Goal: Transaction & Acquisition: Register for event/course

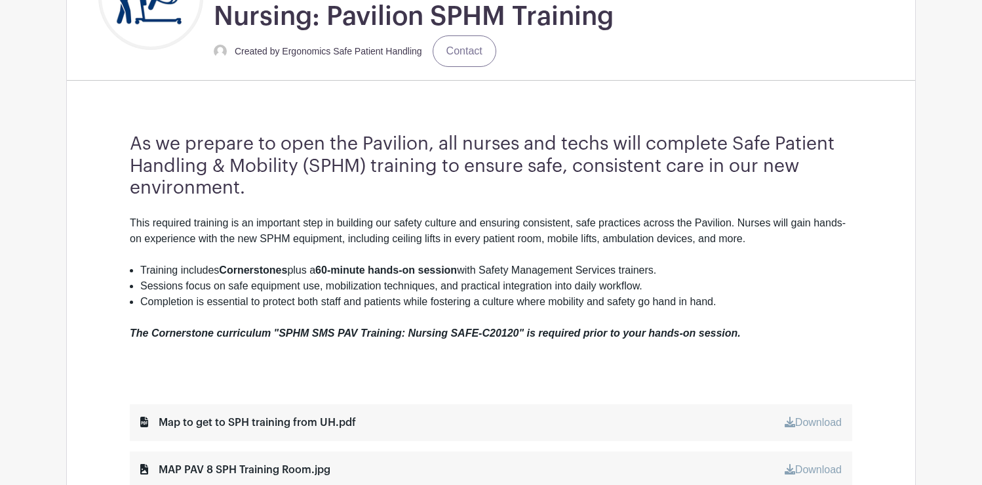
scroll to position [393, 0]
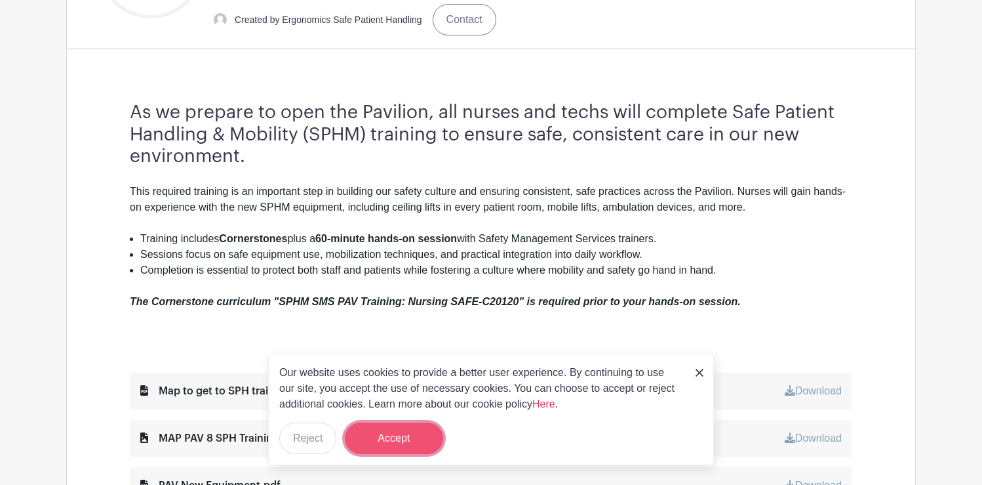
click at [422, 431] on button "Accept" at bounding box center [394, 437] width 98 height 31
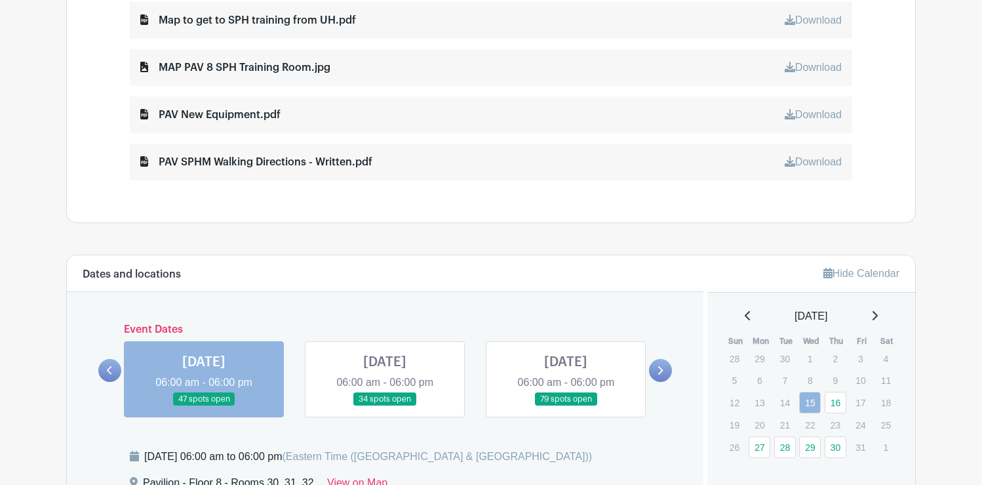
scroll to position [984, 0]
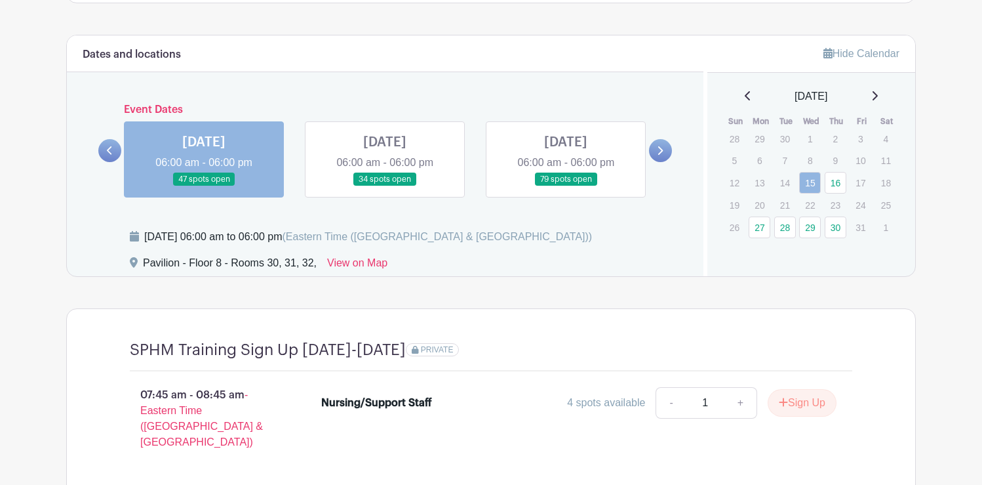
click at [669, 146] on link at bounding box center [660, 150] width 23 height 23
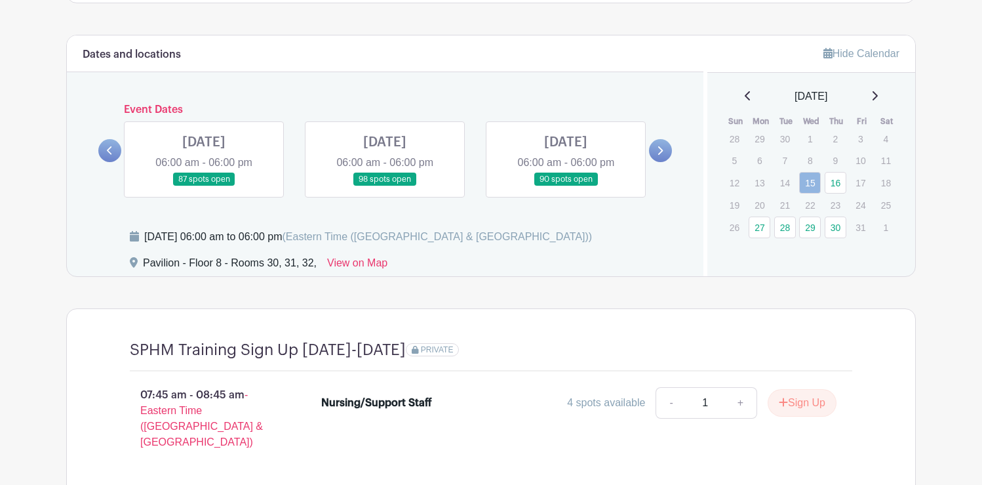
click at [669, 146] on link at bounding box center [660, 150] width 23 height 23
click at [649, 153] on link at bounding box center [660, 150] width 23 height 23
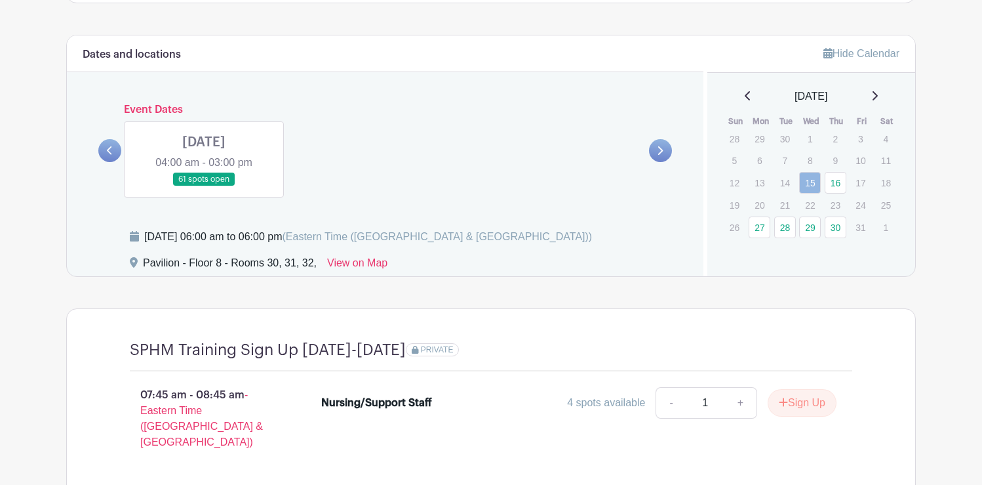
click at [110, 148] on icon at bounding box center [109, 150] width 5 height 9
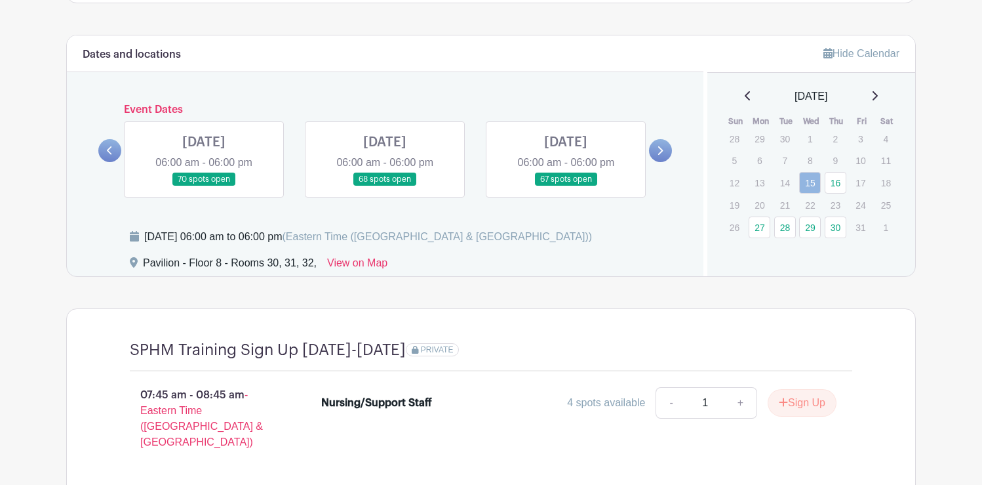
click at [566, 186] on link at bounding box center [566, 186] width 0 height 0
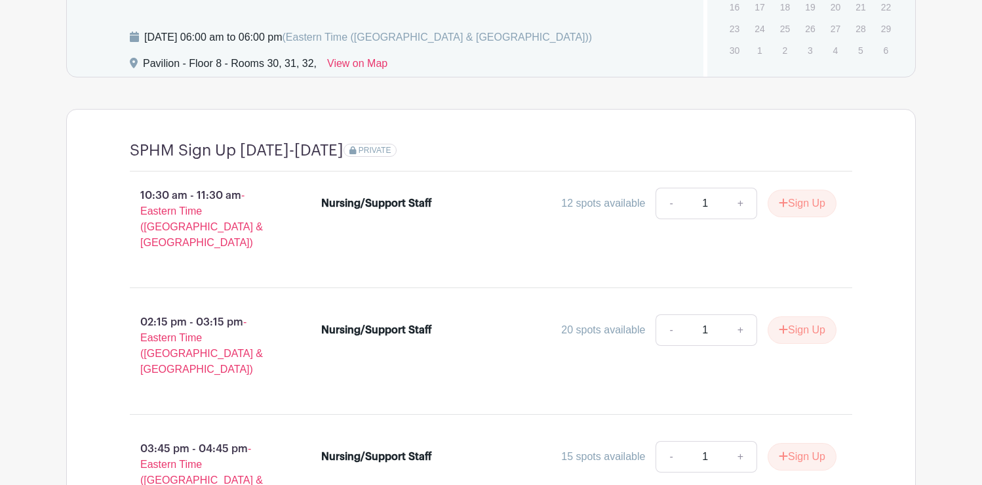
scroll to position [1034, 0]
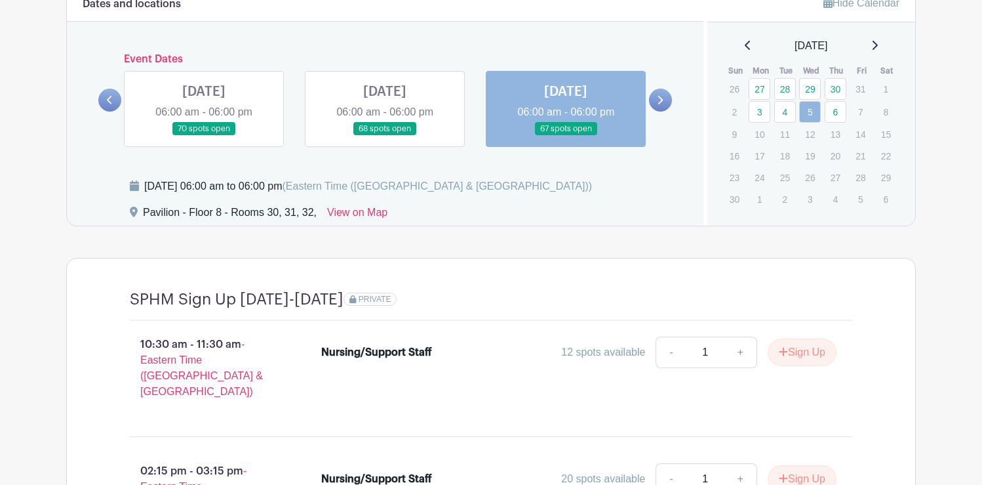
click at [664, 103] on link at bounding box center [660, 100] width 23 height 23
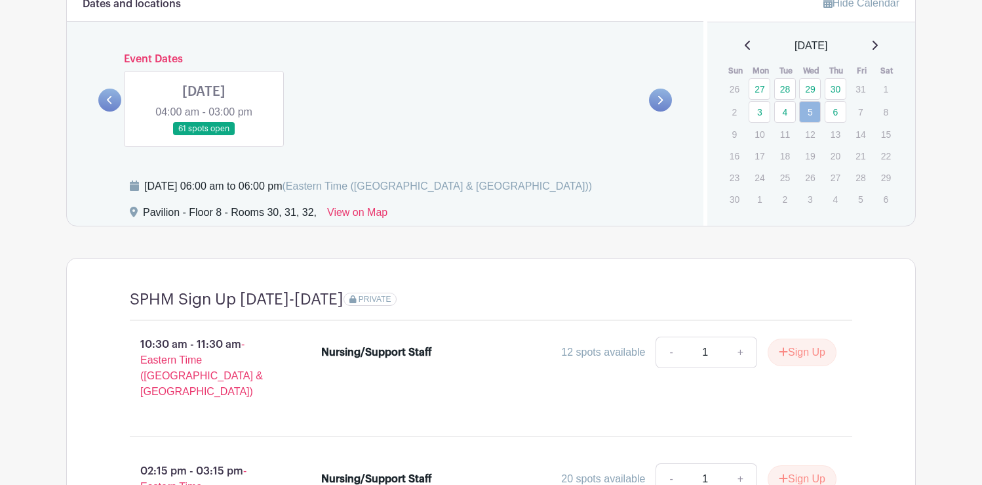
click at [113, 98] on icon at bounding box center [110, 100] width 6 height 10
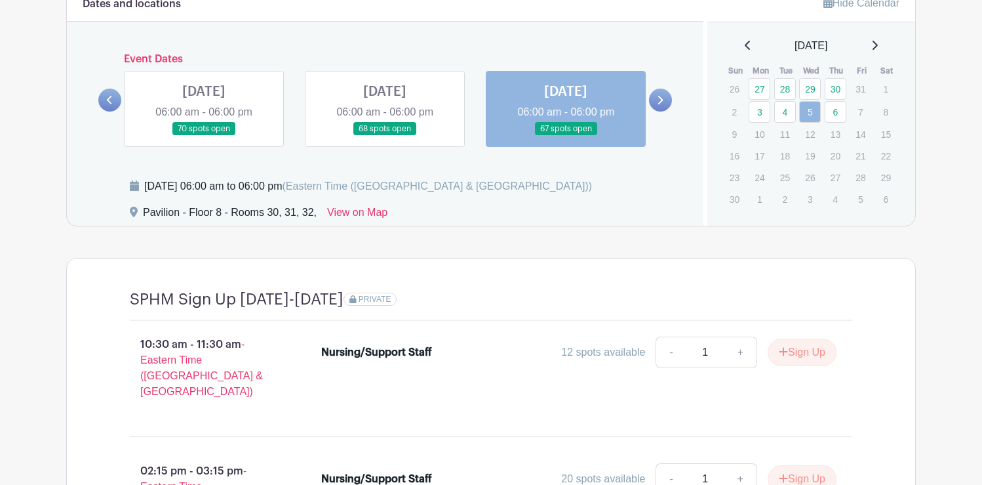
click at [102, 96] on link at bounding box center [109, 100] width 23 height 23
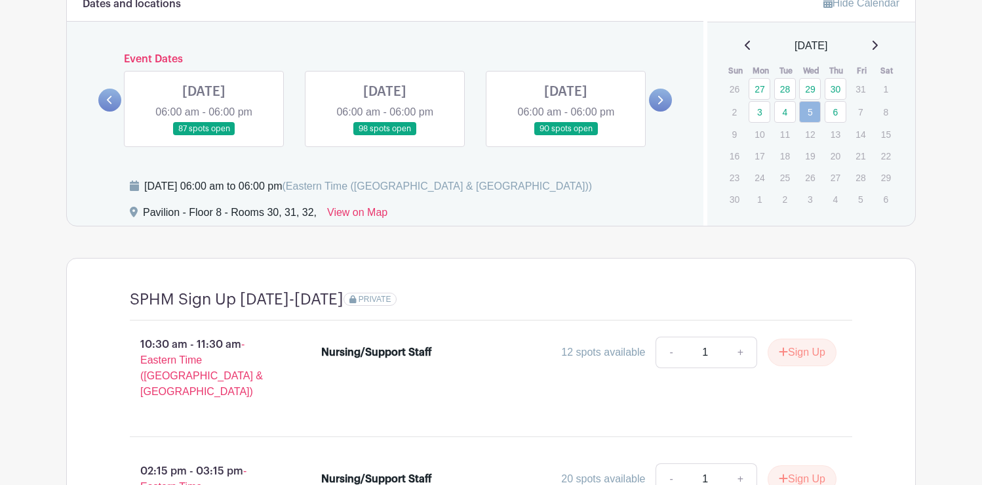
click at [102, 96] on link at bounding box center [109, 100] width 23 height 23
click at [204, 136] on link at bounding box center [204, 136] width 0 height 0
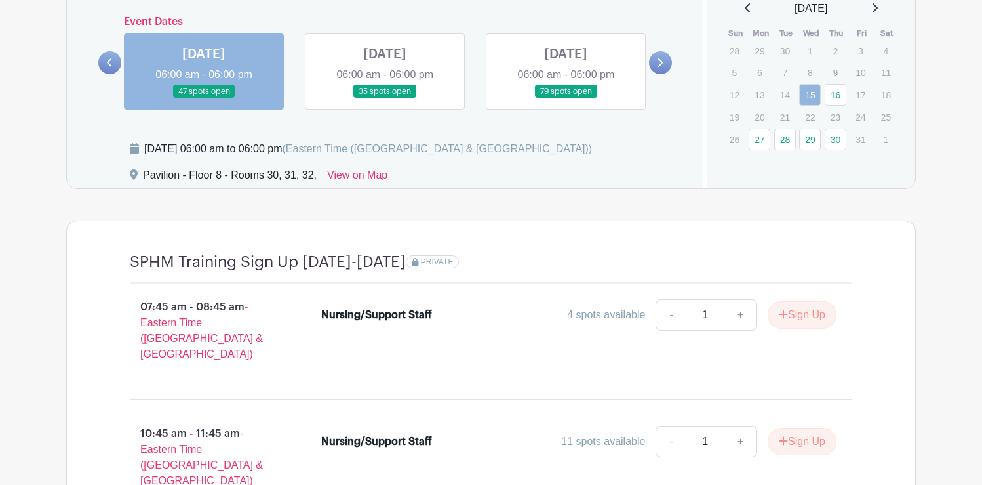
scroll to position [1231, 0]
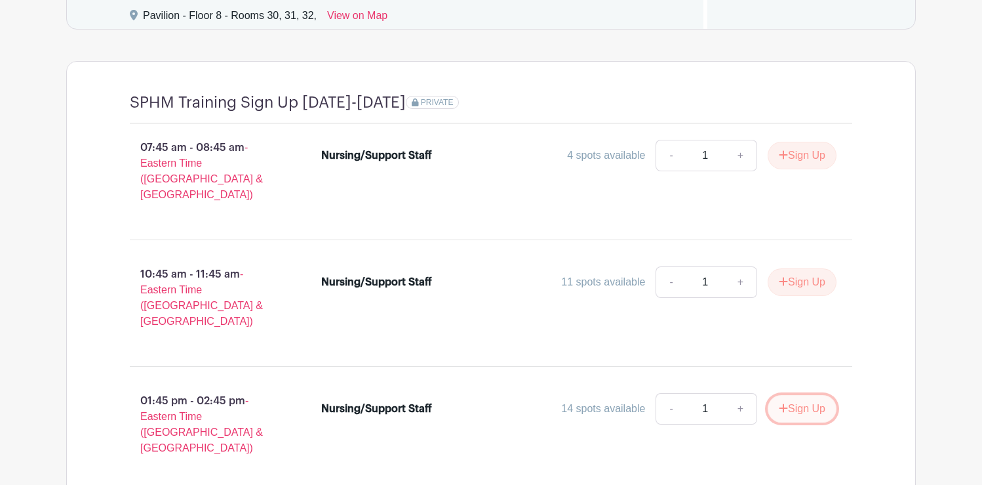
click at [781, 403] on icon "submit" at bounding box center [784, 407] width 9 height 9
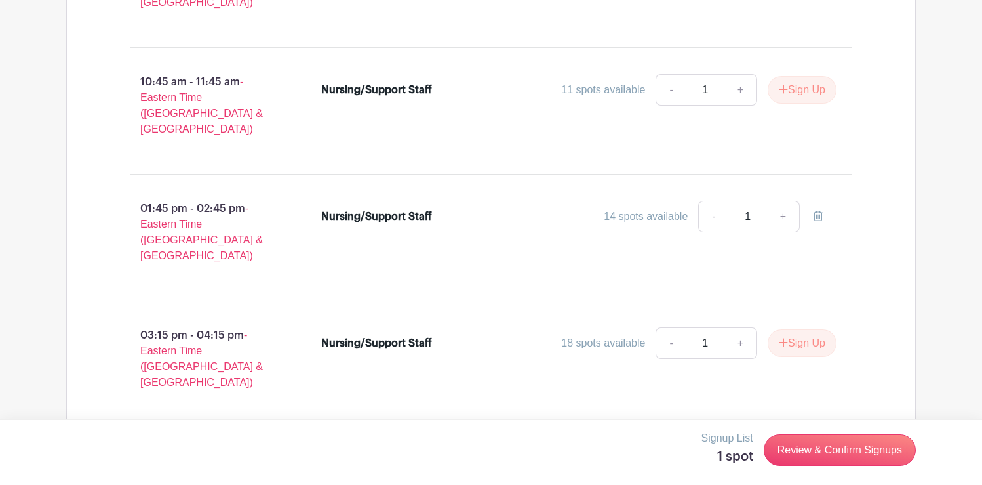
scroll to position [1427, 0]
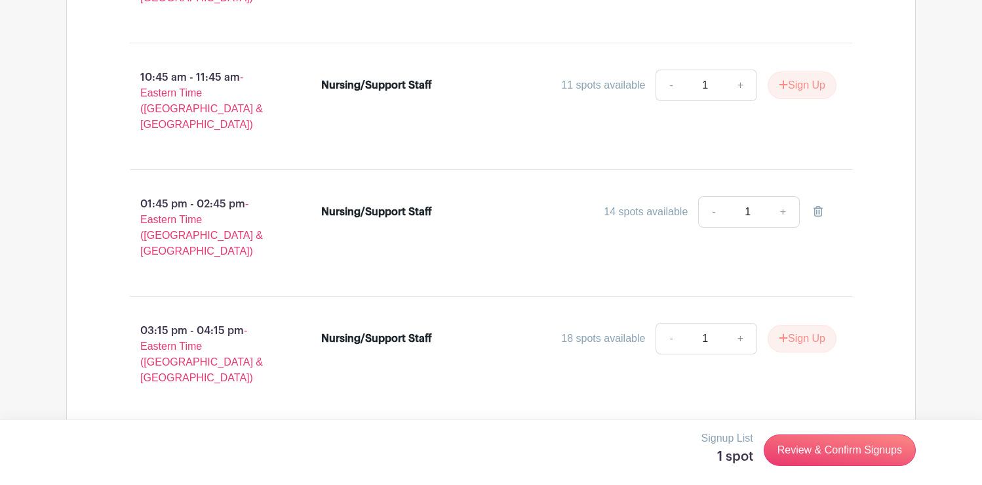
click at [744, 196] on input "1" at bounding box center [747, 211] width 39 height 31
click at [713, 196] on link "-" at bounding box center [713, 211] width 30 height 31
click at [793, 196] on link "+" at bounding box center [783, 211] width 33 height 31
type input "2"
click at [711, 196] on link "-" at bounding box center [713, 211] width 30 height 31
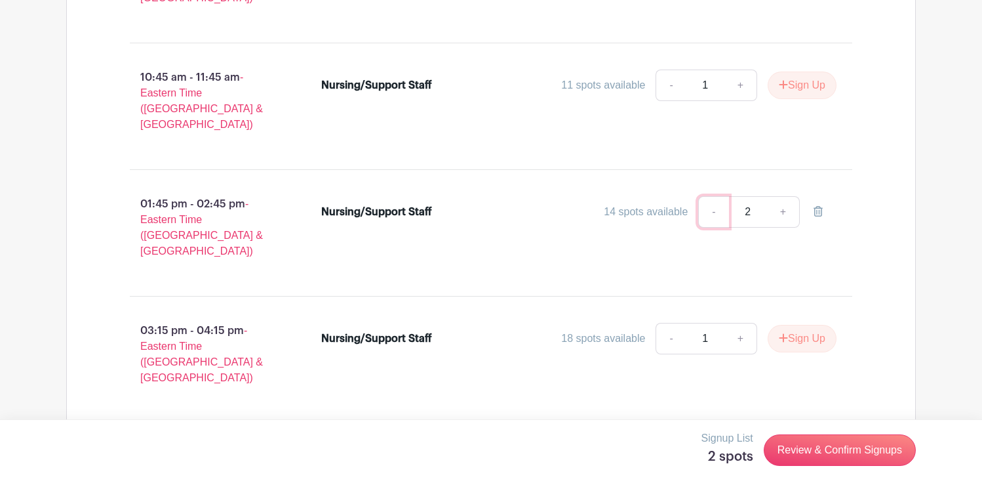
type input "1"
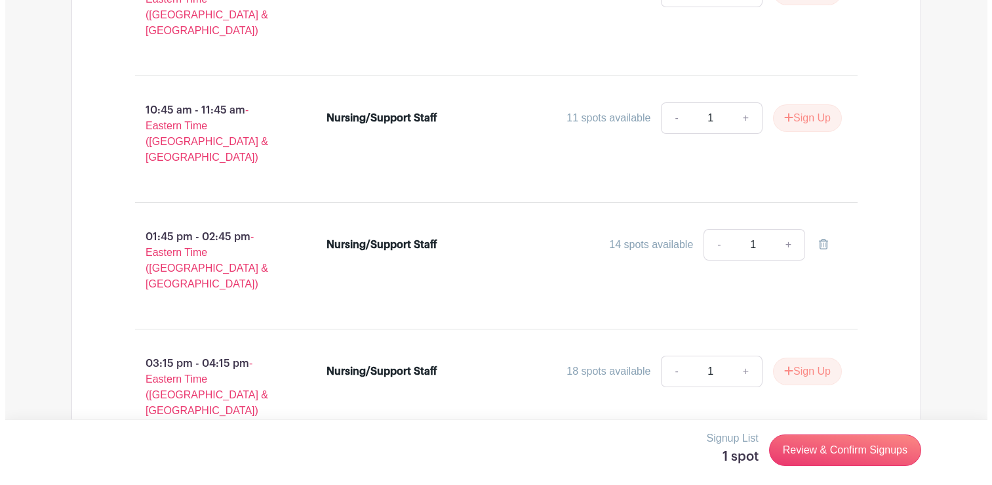
scroll to position [1362, 0]
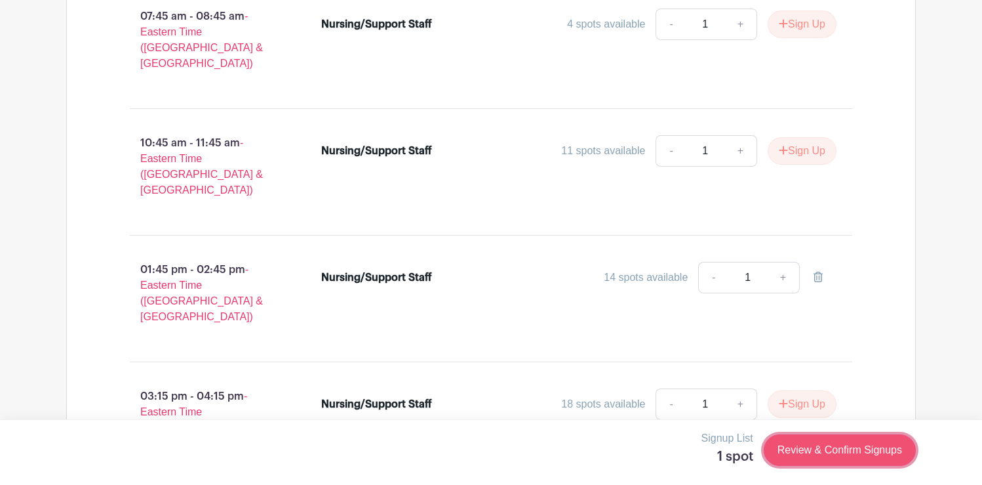
click at [818, 455] on link "Review & Confirm Signups" at bounding box center [840, 449] width 152 height 31
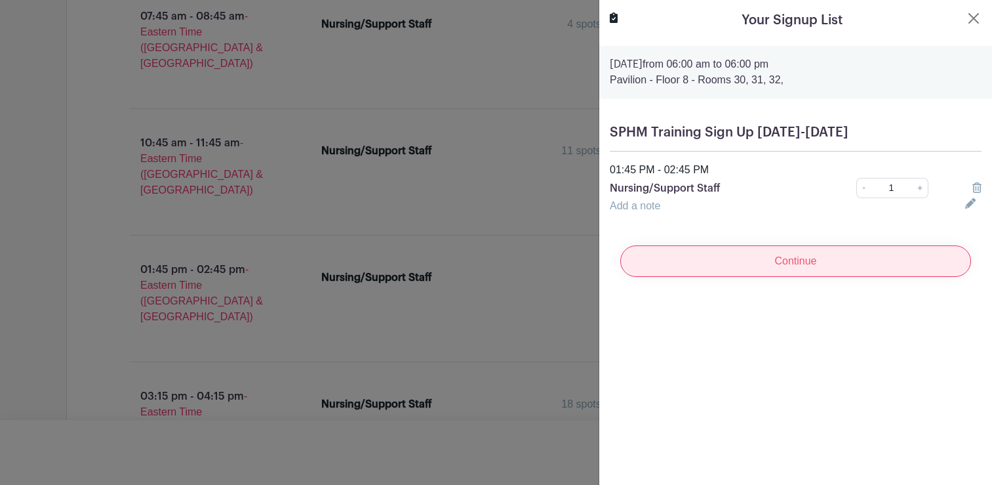
click at [816, 253] on input "Continue" at bounding box center [795, 260] width 351 height 31
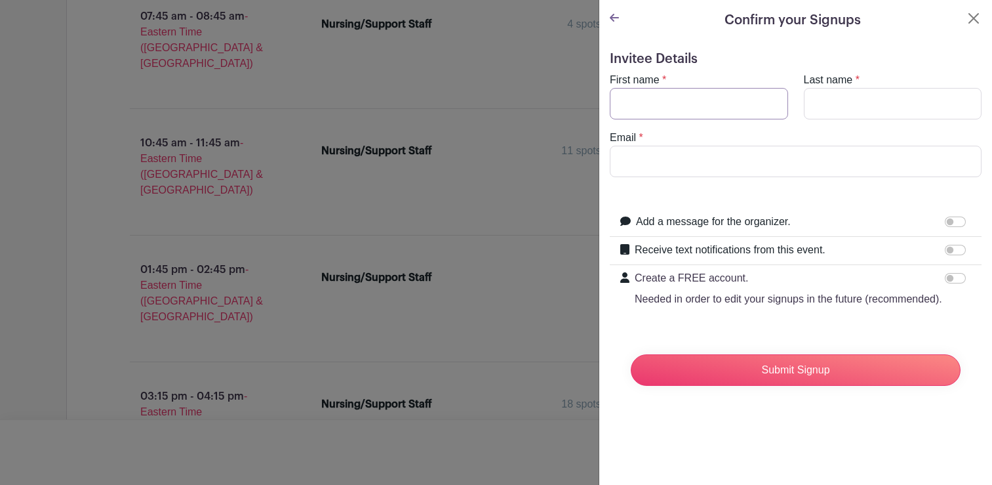
click at [656, 94] on input "First name" at bounding box center [699, 103] width 178 height 31
type input "savannah"
click at [904, 101] on input "mccormicks" at bounding box center [893, 103] width 178 height 31
type input "mccormick"
click at [871, 154] on input "Email" at bounding box center [796, 161] width 372 height 31
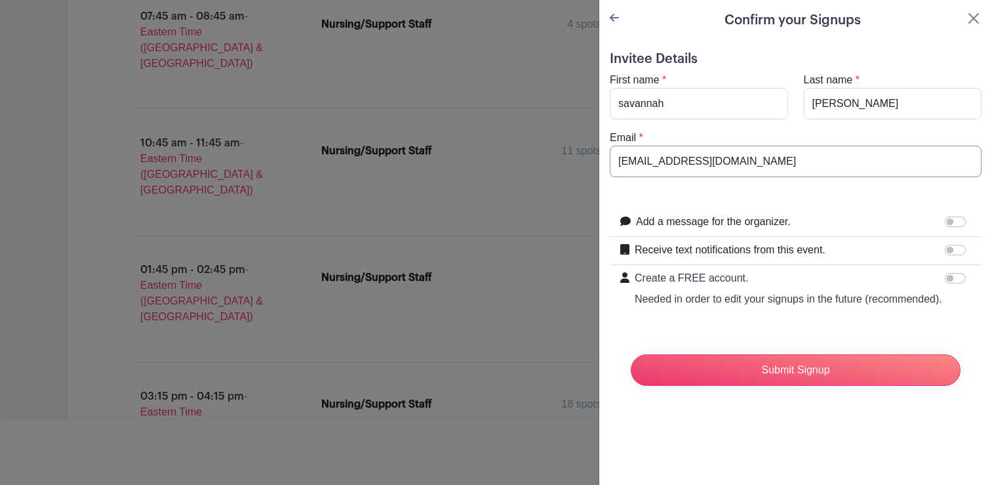
type input "savmcc@umich.edu"
click at [945, 250] on input "Receive text notifications from this event." at bounding box center [955, 250] width 21 height 10
checkbox input "true"
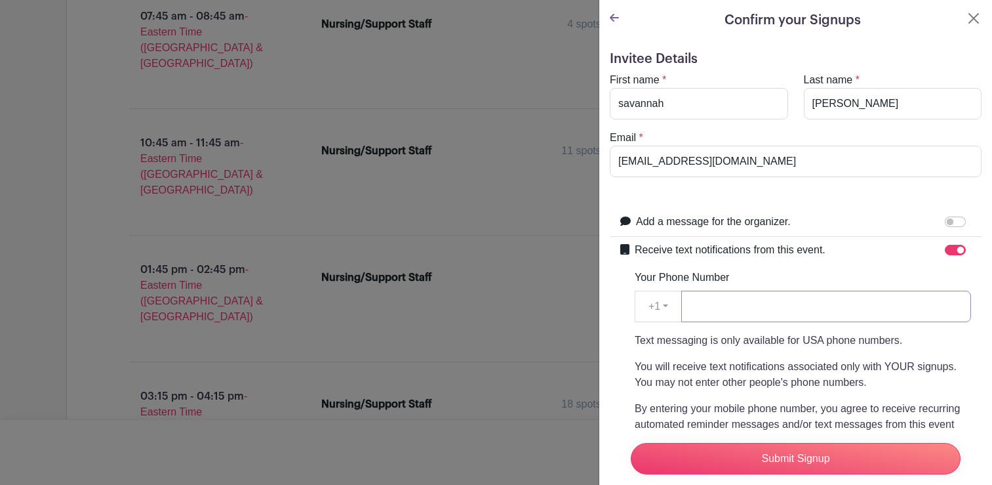
click at [827, 308] on input "Your Phone Number" at bounding box center [826, 305] width 290 height 31
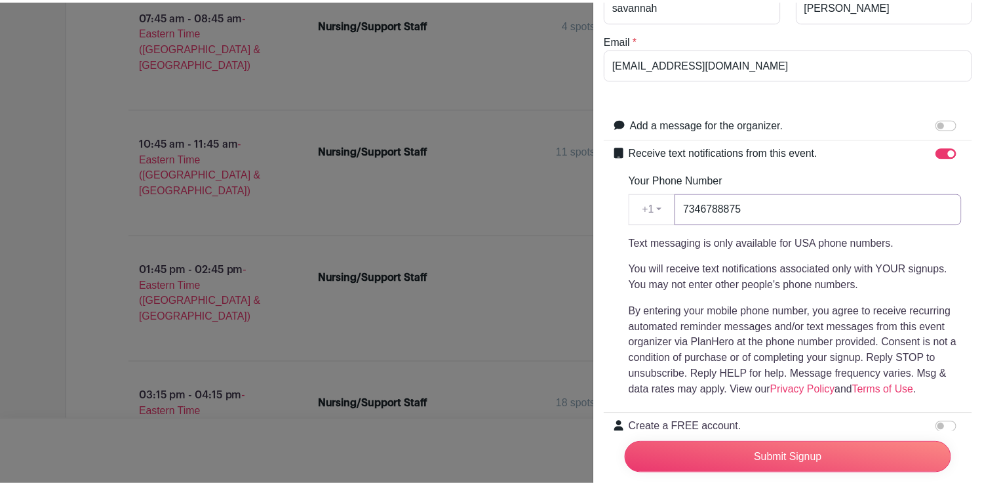
scroll to position [205, 0]
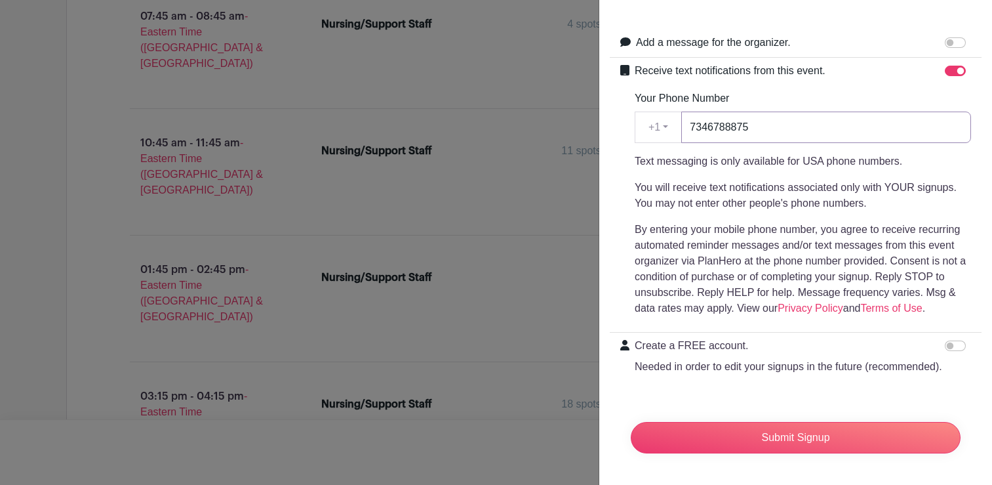
type input "7346788875"
click at [739, 225] on p "By entering your mobile phone number, you agree to receive recurring automated …" at bounding box center [803, 269] width 336 height 94
click at [856, 433] on input "Submit Signup" at bounding box center [796, 437] width 330 height 31
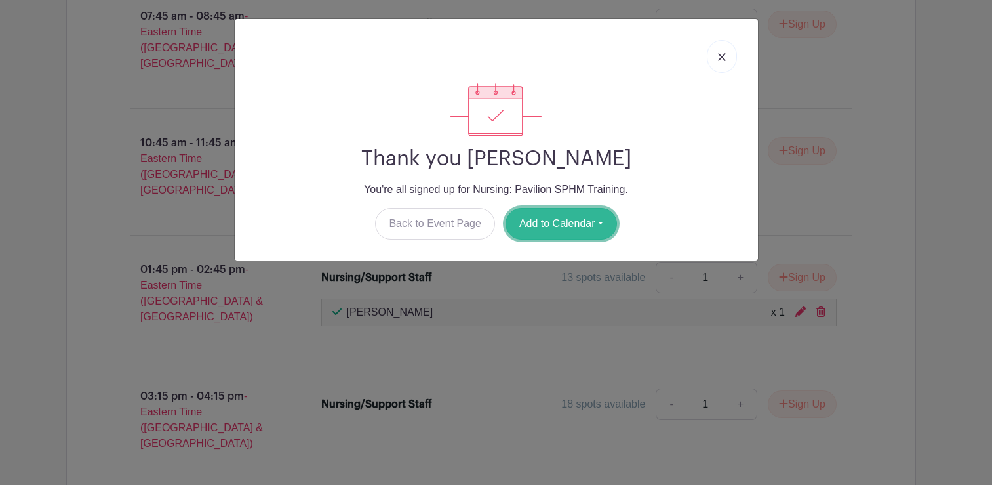
click at [589, 227] on button "Add to Calendar" at bounding box center [561, 223] width 111 height 31
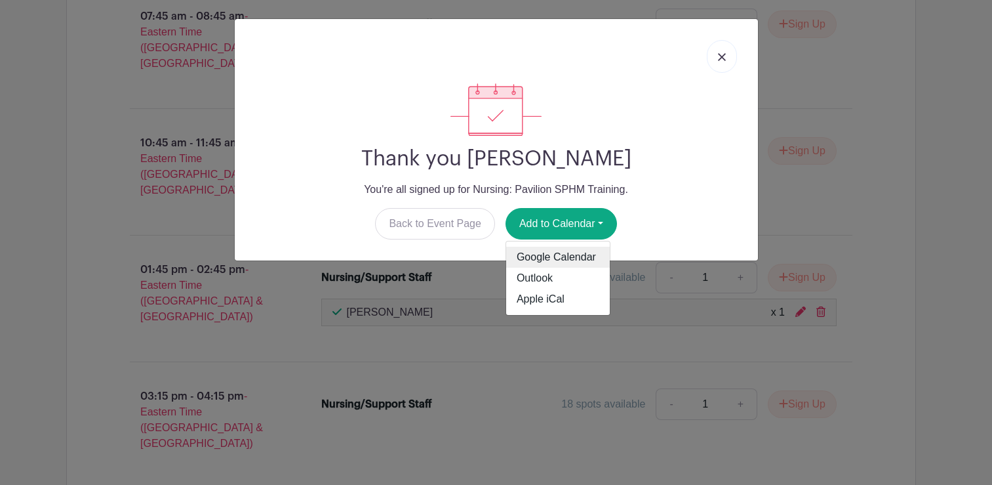
click at [586, 256] on link "Google Calendar" at bounding box center [558, 257] width 104 height 21
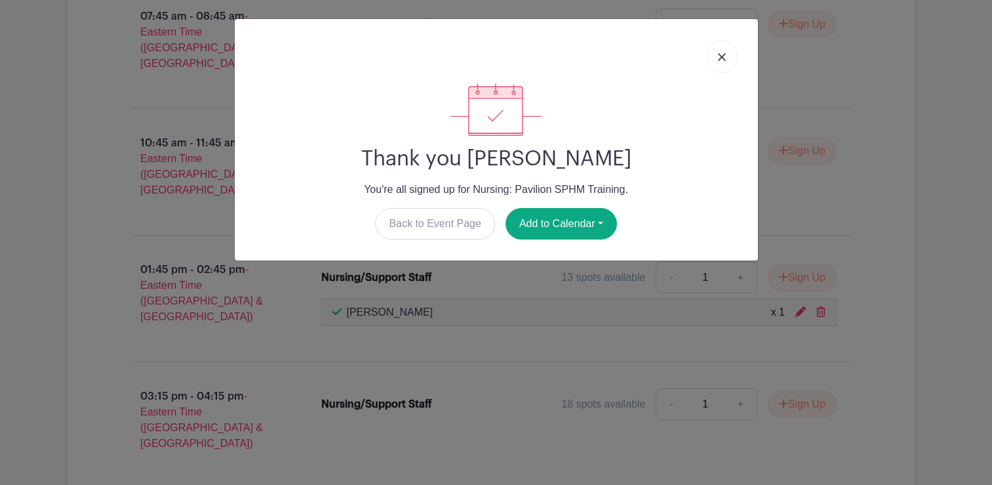
drag, startPoint x: 723, startPoint y: 52, endPoint x: 673, endPoint y: 36, distance: 52.9
click at [723, 52] on link at bounding box center [722, 56] width 30 height 33
